Goal: Transaction & Acquisition: Purchase product/service

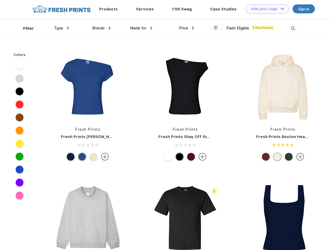
click at [265, 9] on link "Add your Logo Design Tool" at bounding box center [267, 8] width 43 height 9
click at [0, 0] on div "Design Tool" at bounding box center [0, 0] width 0 height 0
click at [280, 9] on link "Add your Logo Design Tool" at bounding box center [267, 8] width 43 height 9
click at [25, 28] on div "Filter" at bounding box center [28, 29] width 11 height 6
click at [61, 28] on span "Type" at bounding box center [58, 28] width 9 height 5
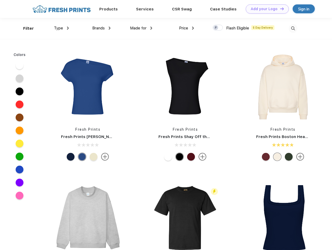
click at [101, 28] on span "Brands" at bounding box center [98, 28] width 13 height 5
click at [141, 28] on span "Made for" at bounding box center [138, 28] width 16 height 5
click at [187, 28] on span "Price" at bounding box center [183, 28] width 9 height 5
click at [218, 28] on div at bounding box center [218, 28] width 10 height 6
click at [216, 28] on input "checkbox" at bounding box center [214, 25] width 3 height 3
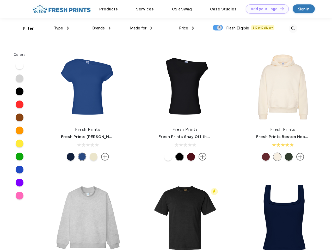
click at [293, 28] on img at bounding box center [293, 28] width 9 height 9
